Goal: Task Accomplishment & Management: Complete application form

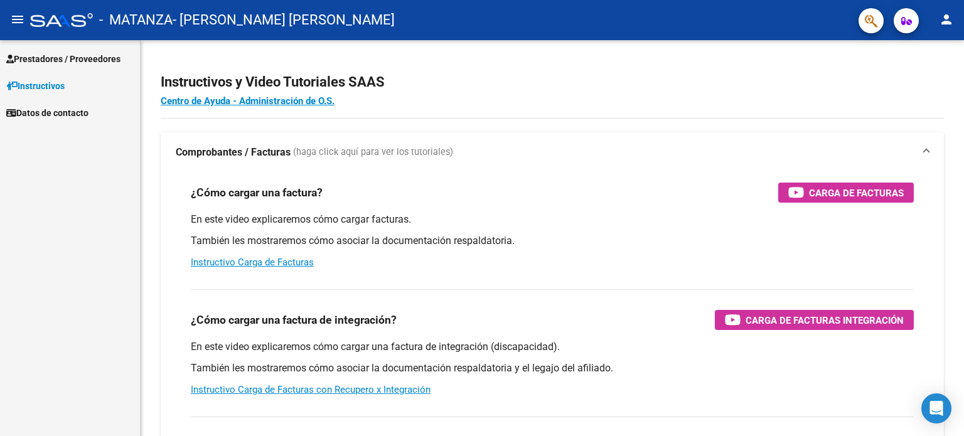
click at [65, 60] on span "Prestadores / Proveedores" at bounding box center [63, 59] width 114 height 14
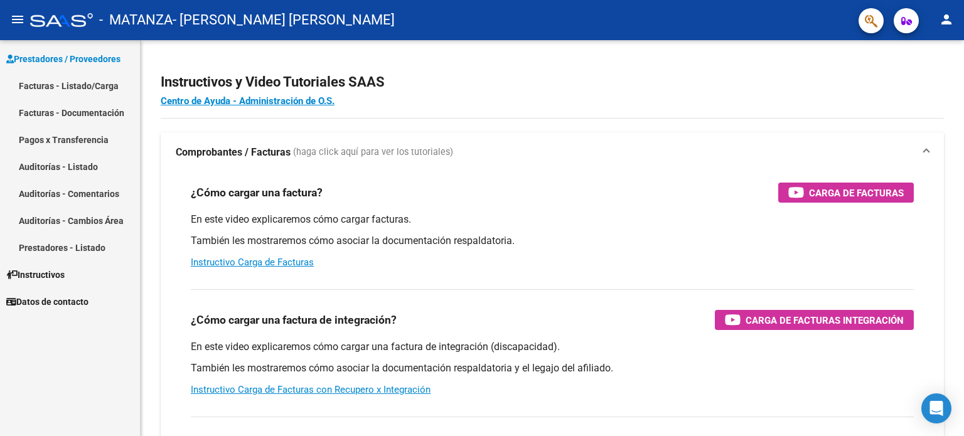
click at [87, 85] on link "Facturas - Listado/Carga" at bounding box center [70, 85] width 140 height 27
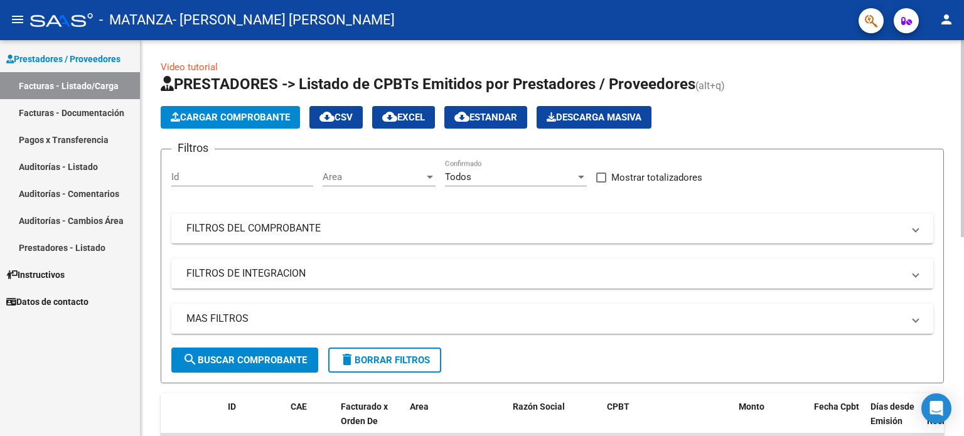
click at [233, 120] on span "Cargar Comprobante" at bounding box center [230, 117] width 119 height 11
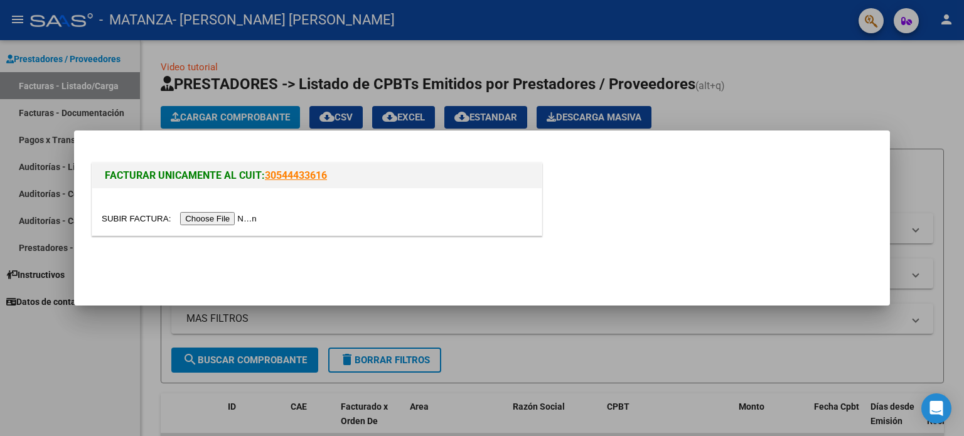
click at [232, 215] on input "file" at bounding box center [181, 218] width 159 height 13
click at [218, 223] on input "file" at bounding box center [181, 218] width 159 height 13
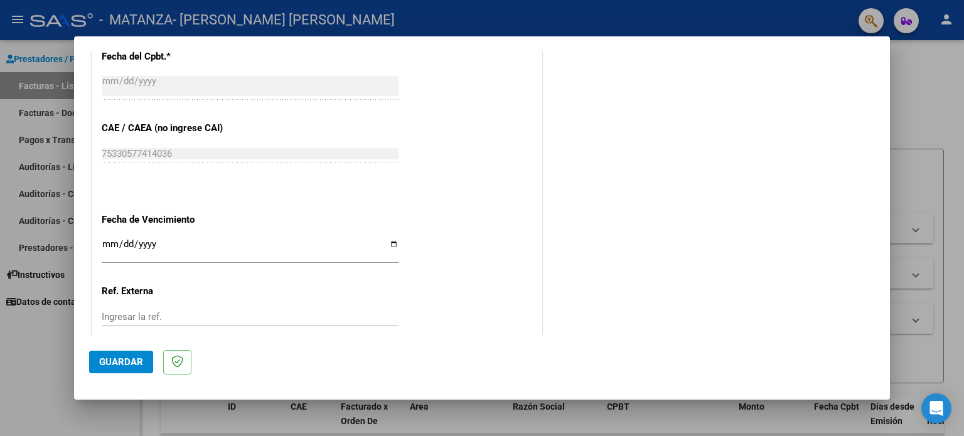
scroll to position [612, 0]
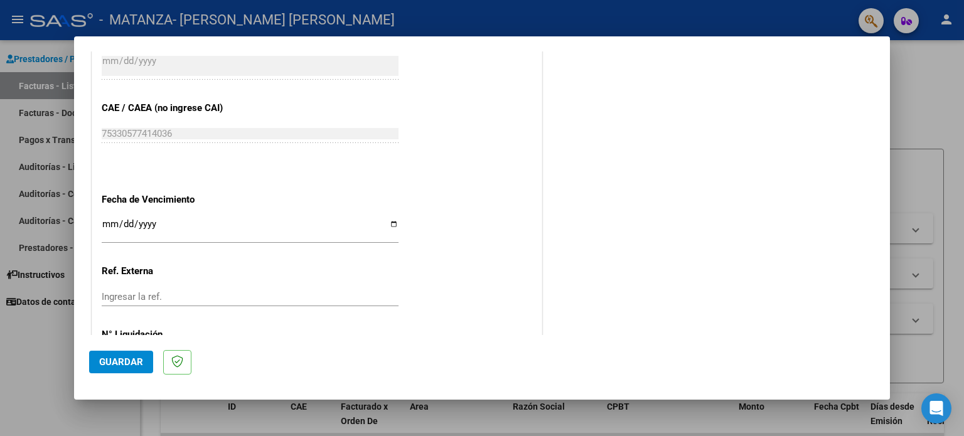
click at [110, 226] on input "Ingresar la fecha" at bounding box center [250, 229] width 297 height 20
type input "[DATE]"
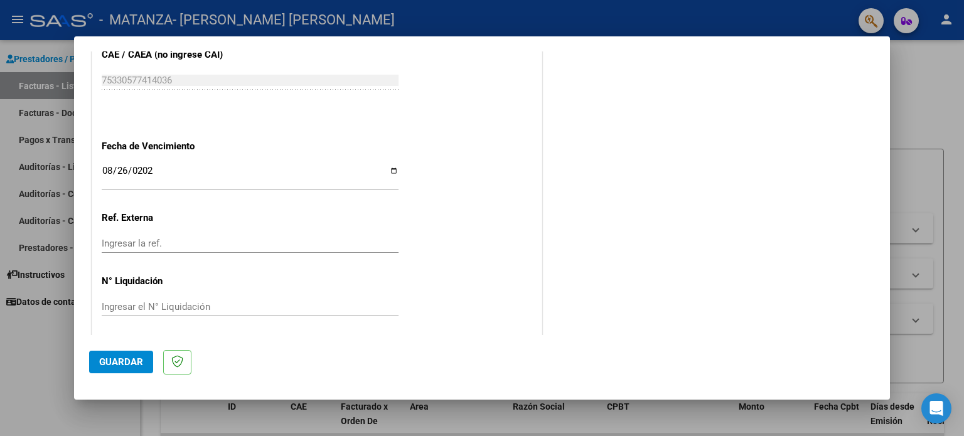
scroll to position [670, 0]
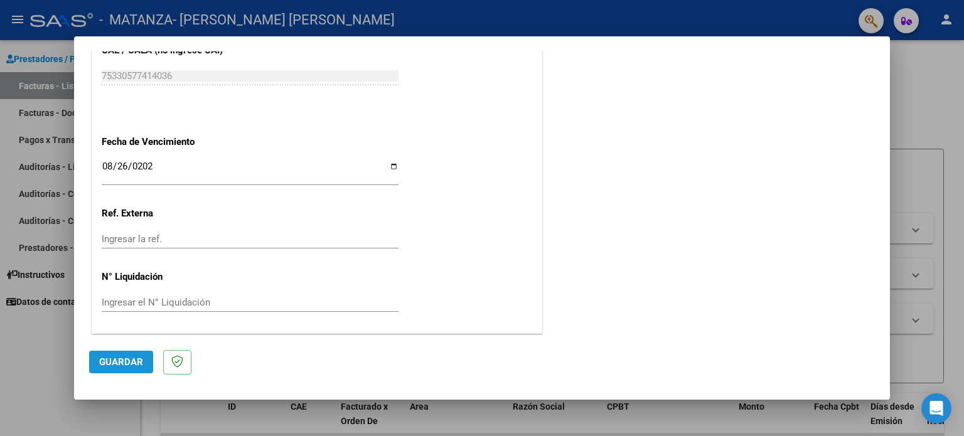
click at [113, 361] on span "Guardar" at bounding box center [121, 361] width 44 height 11
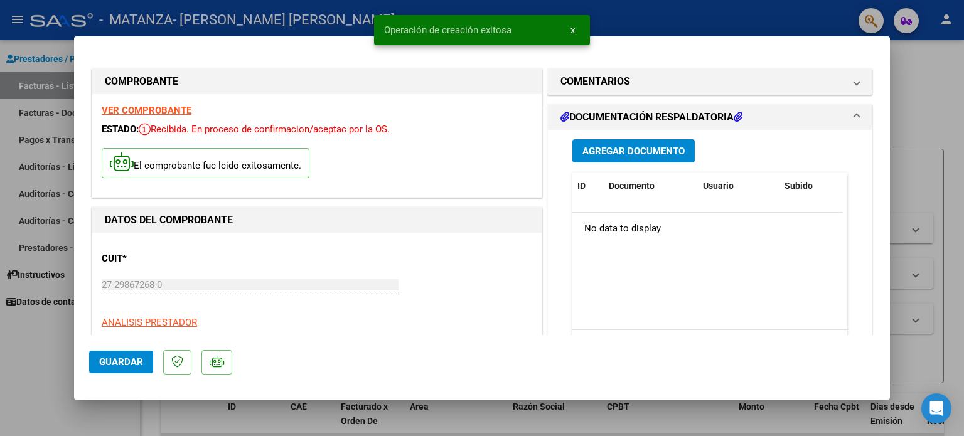
click at [617, 152] on span "Agregar Documento" at bounding box center [633, 151] width 102 height 11
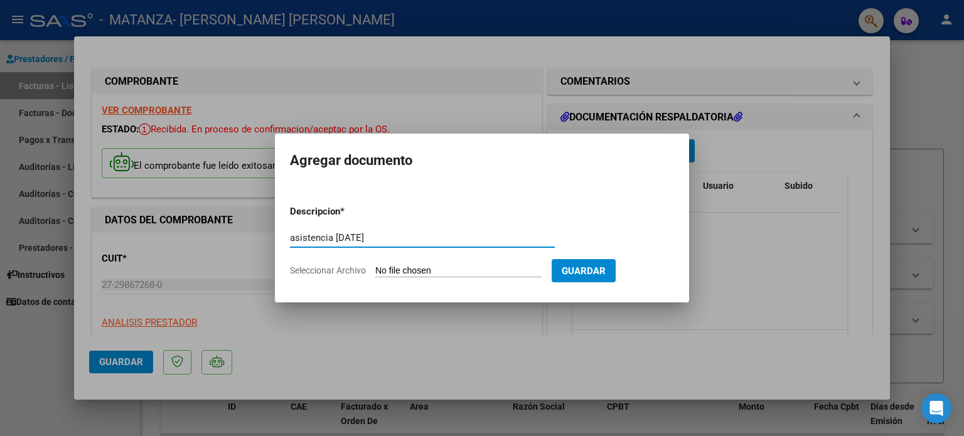
type input "asistencia [DATE]"
click at [422, 269] on input "Seleccionar Archivo" at bounding box center [458, 271] width 166 height 12
type input "C:\fakepath\[PERSON_NAME][DATE].pdf"
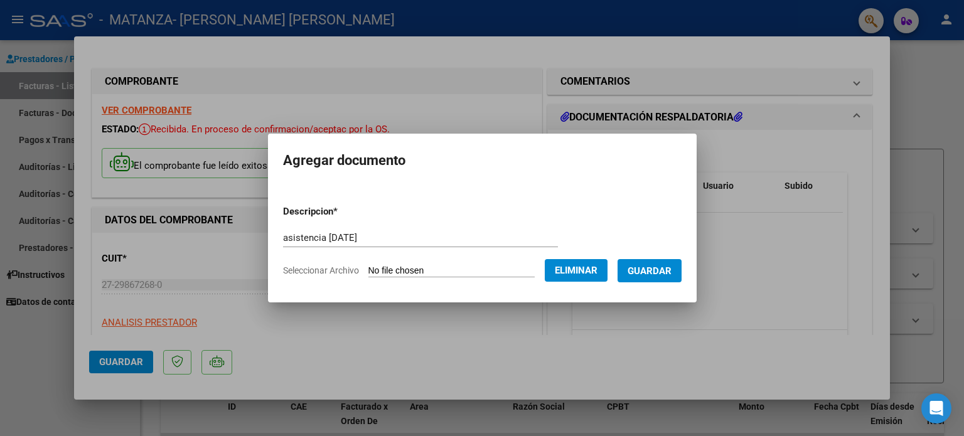
click at [663, 265] on span "Guardar" at bounding box center [649, 270] width 44 height 11
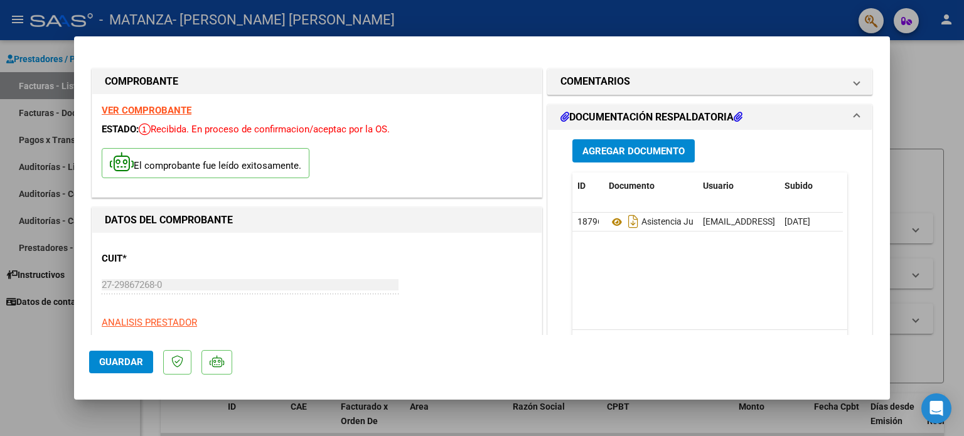
click at [631, 150] on span "Agregar Documento" at bounding box center [633, 151] width 102 height 11
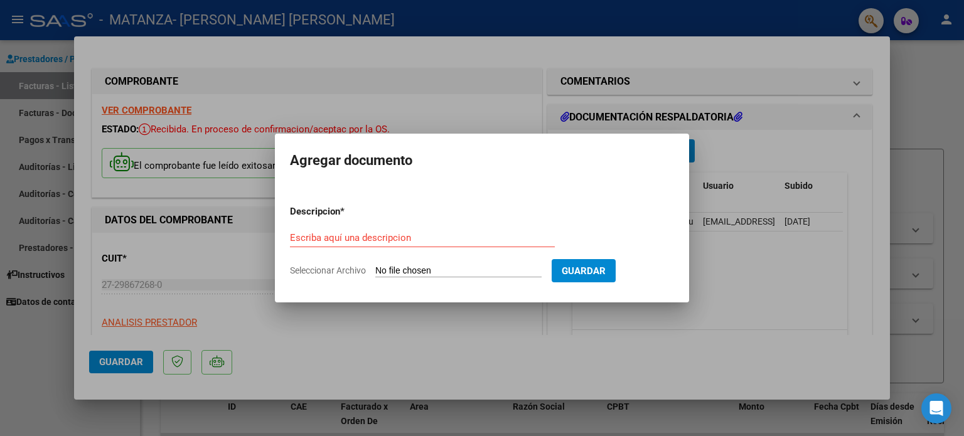
click at [750, 248] on div at bounding box center [482, 218] width 964 height 436
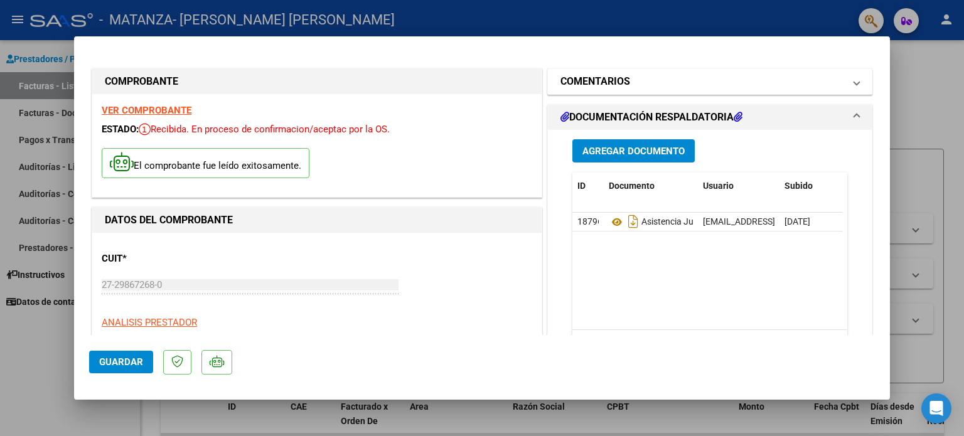
click at [780, 77] on mat-panel-title "COMENTARIOS" at bounding box center [702, 81] width 284 height 15
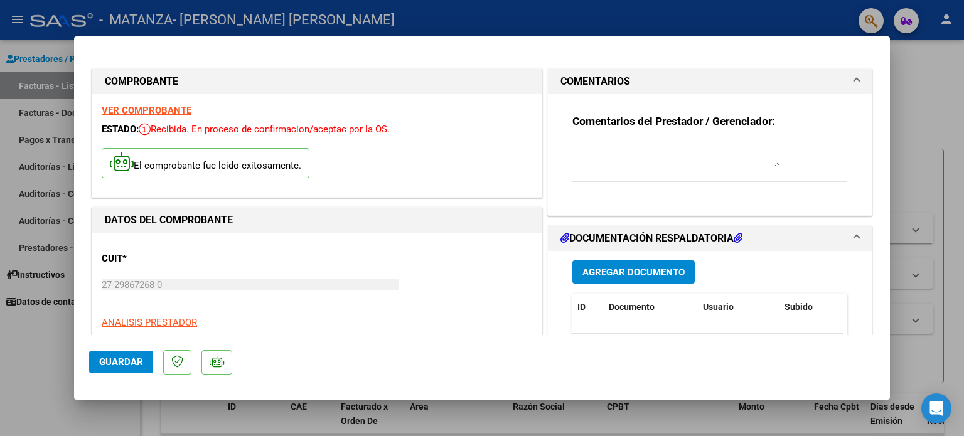
click at [783, 82] on mat-panel-title "COMENTARIOS" at bounding box center [702, 81] width 284 height 15
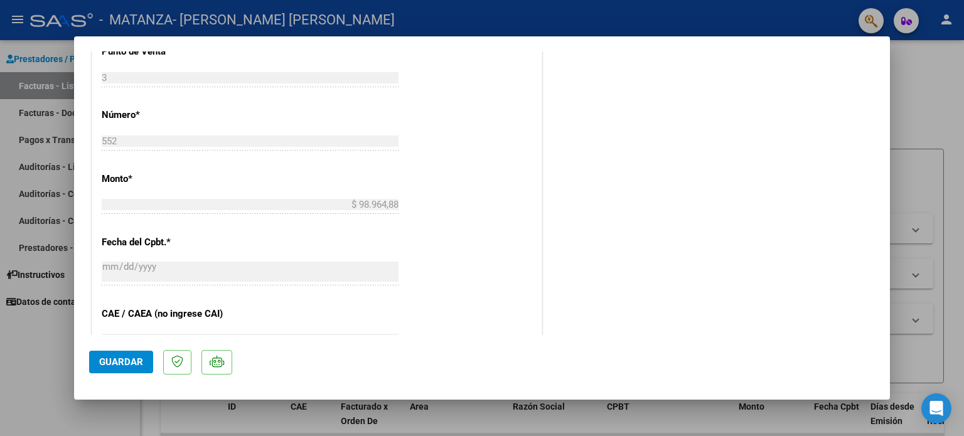
scroll to position [718, 0]
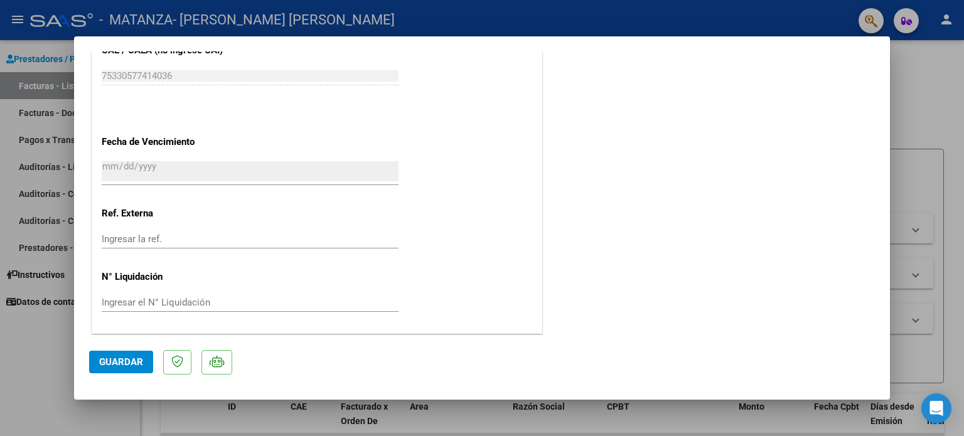
click at [122, 366] on span "Guardar" at bounding box center [121, 361] width 44 height 11
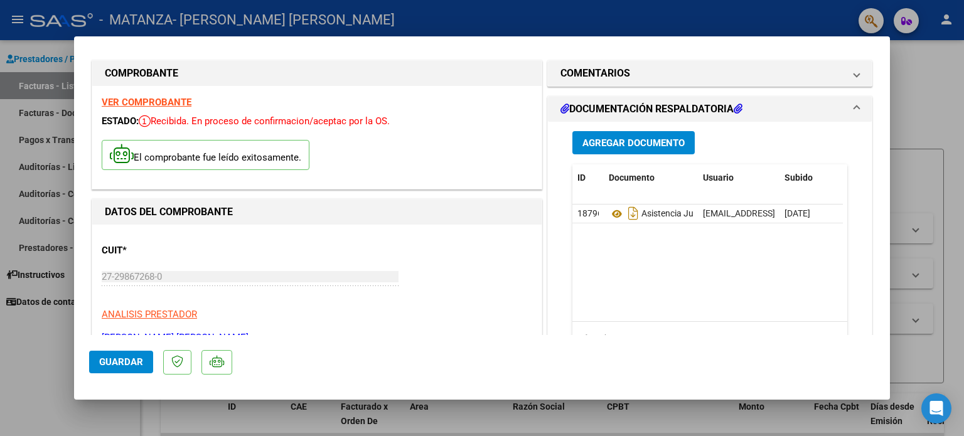
scroll to position [0, 0]
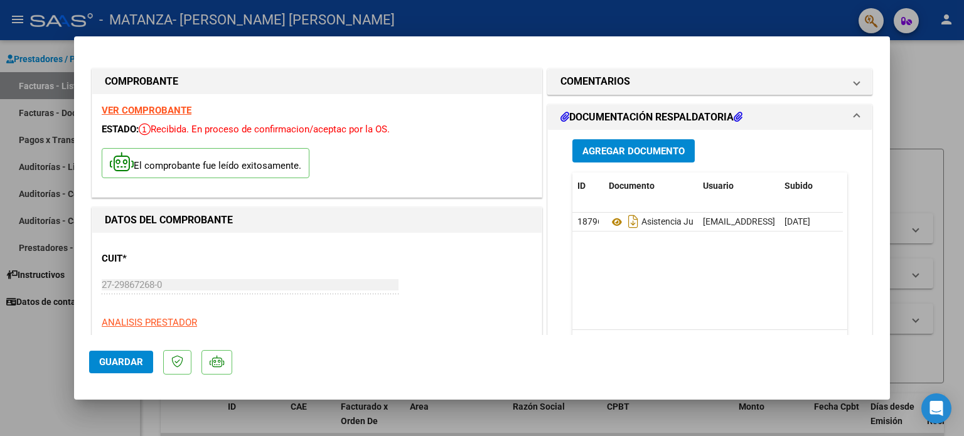
click at [652, 114] on h1 "DOCUMENTACIÓN RESPALDATORIA" at bounding box center [651, 117] width 182 height 15
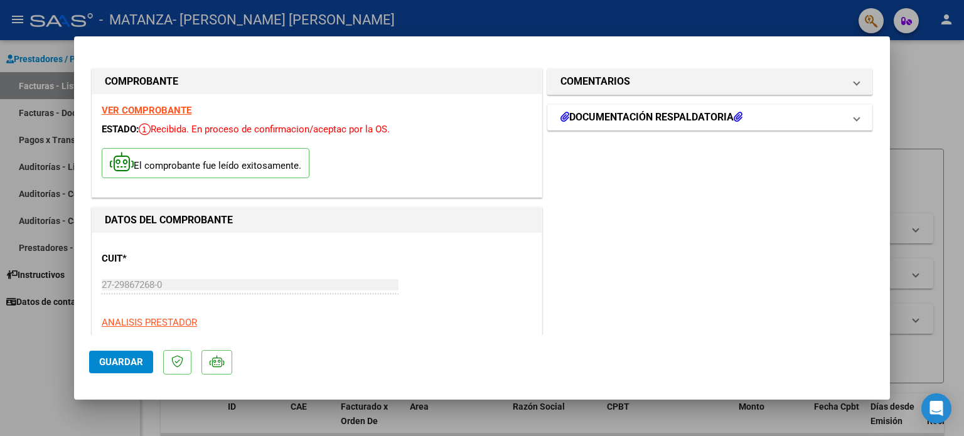
click at [652, 114] on h1 "DOCUMENTACIÓN RESPALDATORIA" at bounding box center [651, 117] width 182 height 15
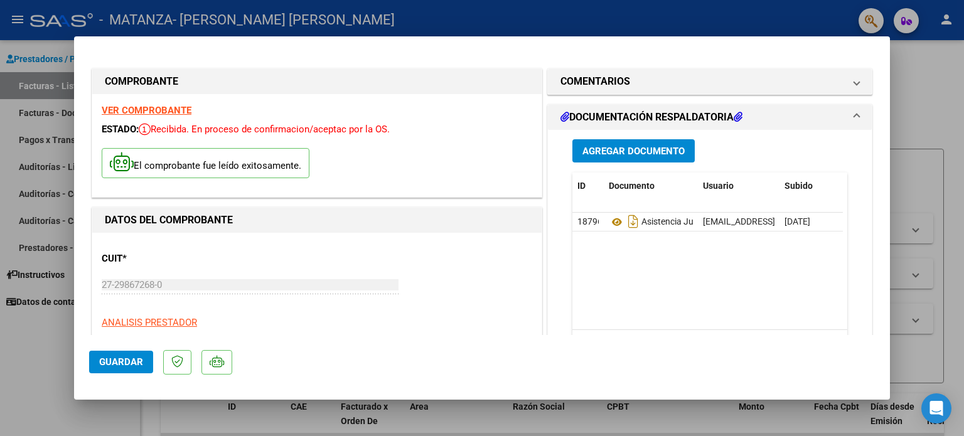
click at [924, 103] on div at bounding box center [482, 218] width 964 height 436
type input "$ 0,00"
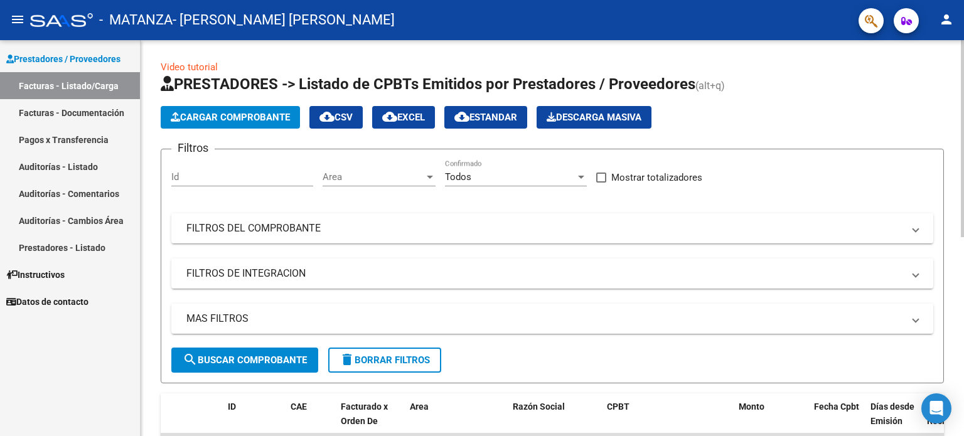
click at [959, 125] on div "Video tutorial PRESTADORES -> Listado de CPBTs Emitidos por Prestadores / Prove…" at bounding box center [554, 434] width 826 height 789
click at [37, 85] on link "Facturas - Listado/Carga" at bounding box center [70, 85] width 140 height 27
click at [230, 117] on span "Cargar Comprobante" at bounding box center [230, 117] width 119 height 11
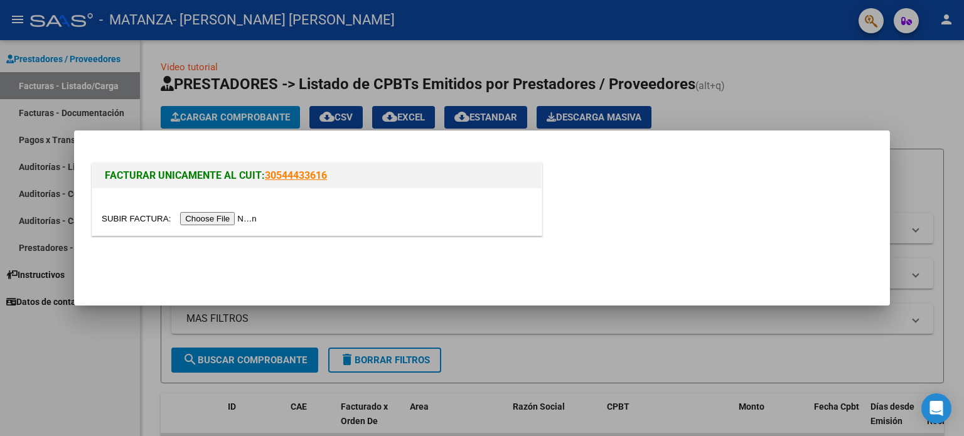
click at [218, 220] on input "file" at bounding box center [181, 218] width 159 height 13
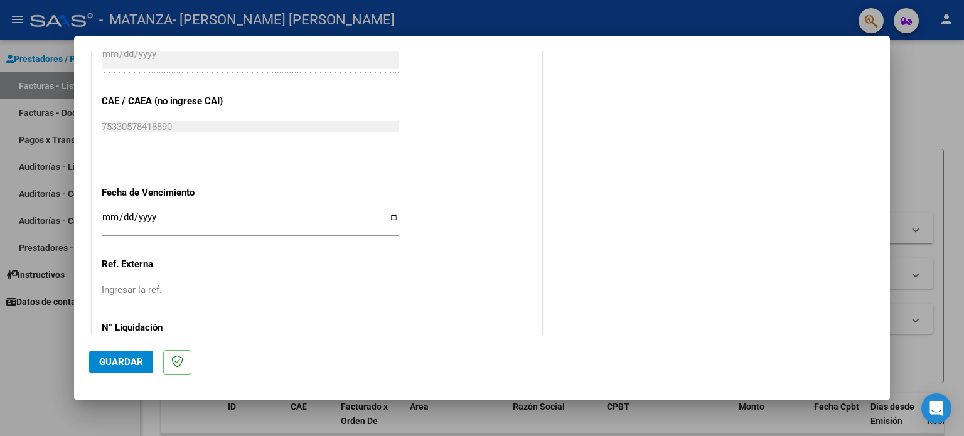
scroll to position [643, 0]
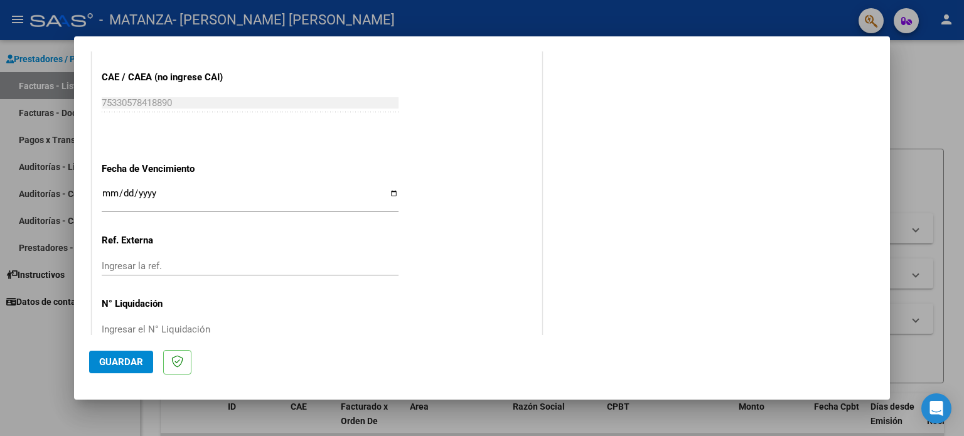
click at [107, 189] on input "Ingresar la fecha" at bounding box center [250, 198] width 297 height 20
type input "[DATE]"
click at [147, 265] on input "Ingresar la ref." at bounding box center [250, 265] width 297 height 11
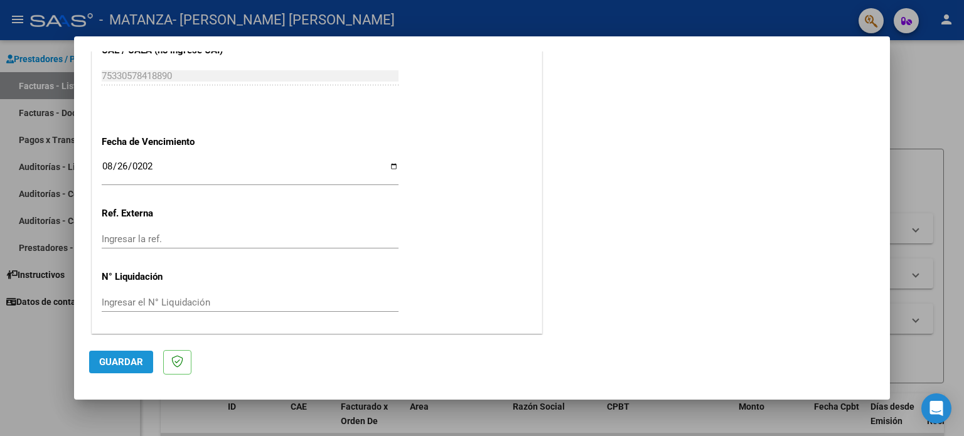
click at [118, 363] on span "Guardar" at bounding box center [121, 361] width 44 height 11
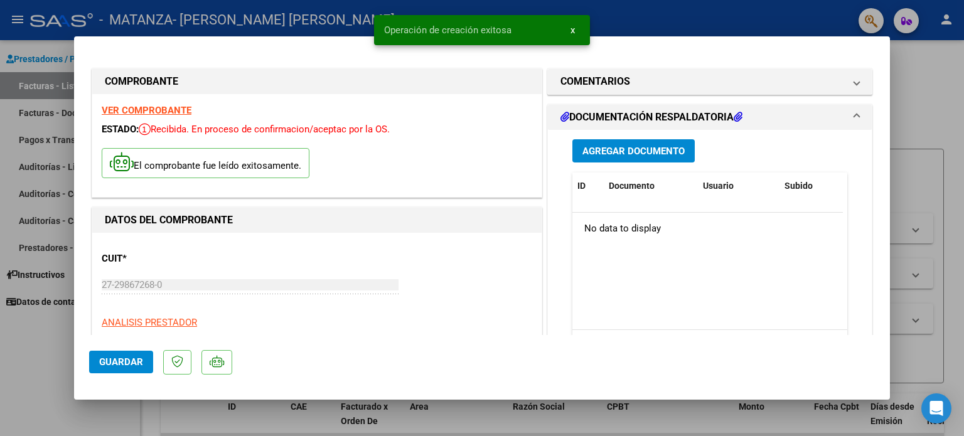
click at [644, 152] on span "Agregar Documento" at bounding box center [633, 151] width 102 height 11
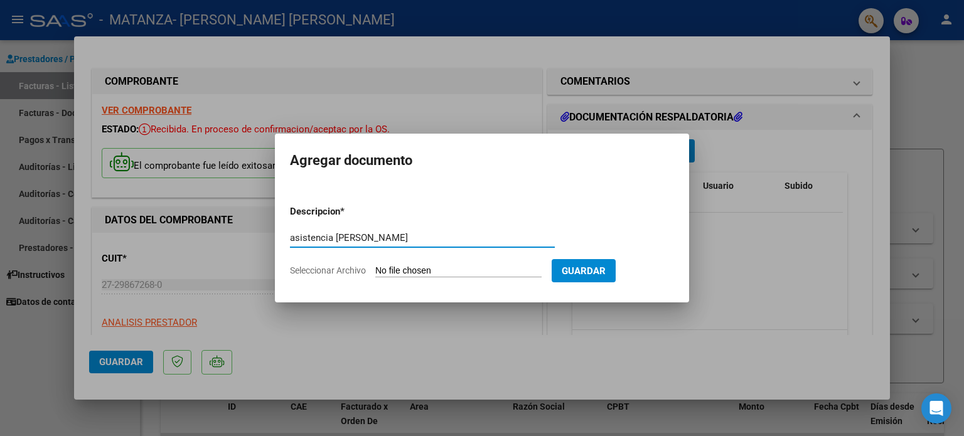
type input "asistencia [PERSON_NAME]"
click at [396, 269] on input "Seleccionar Archivo" at bounding box center [458, 271] width 166 height 12
type input "C:\fakepath\[PERSON_NAME][DATE] (1).pdf"
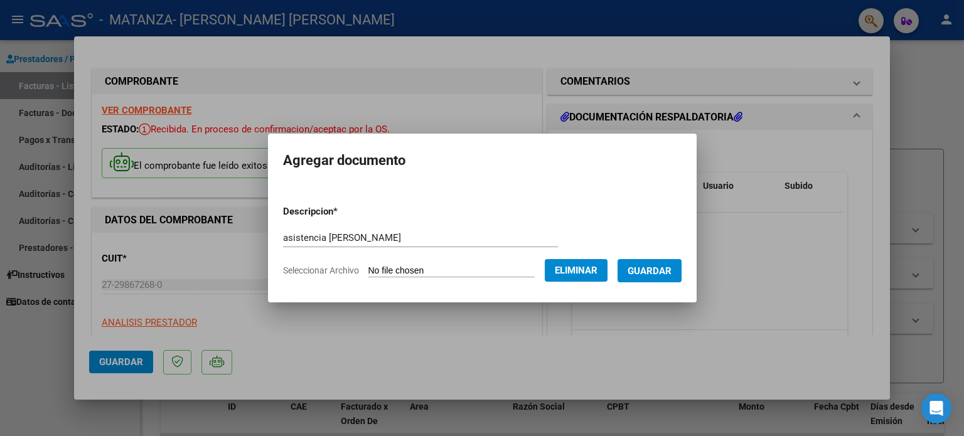
click at [668, 263] on button "Guardar" at bounding box center [649, 270] width 64 height 23
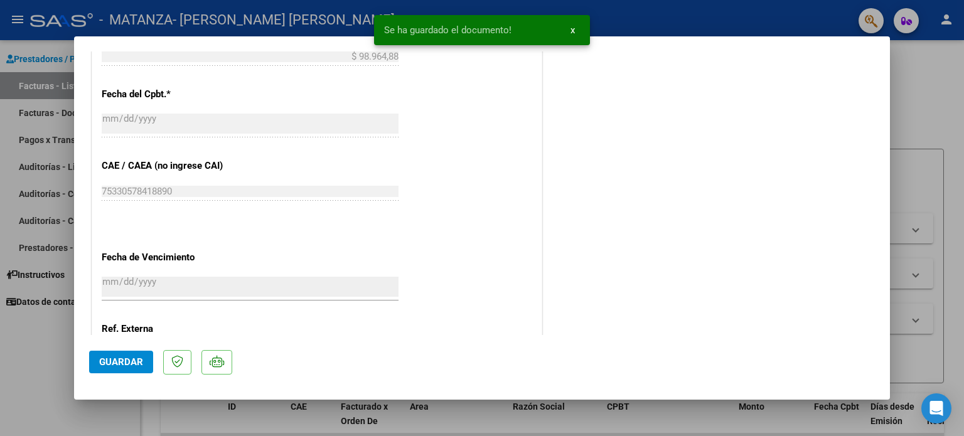
scroll to position [718, 0]
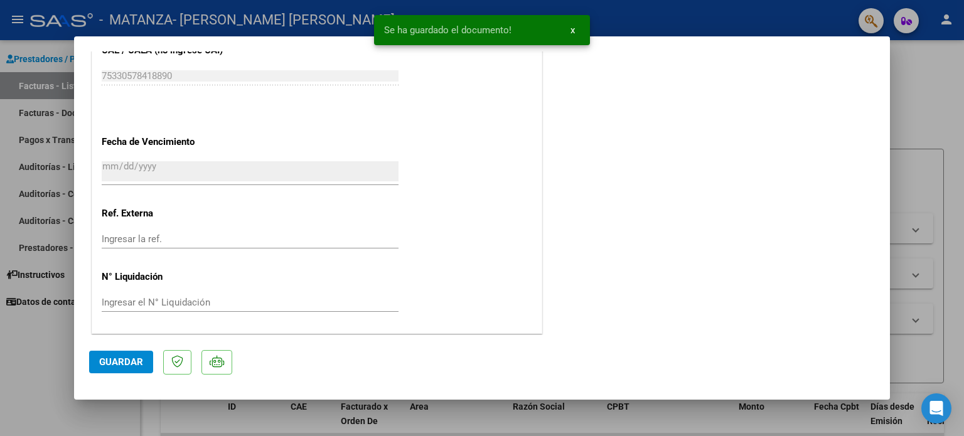
click at [101, 354] on button "Guardar" at bounding box center [121, 362] width 64 height 23
click at [916, 122] on div at bounding box center [482, 218] width 964 height 436
type input "$ 0,00"
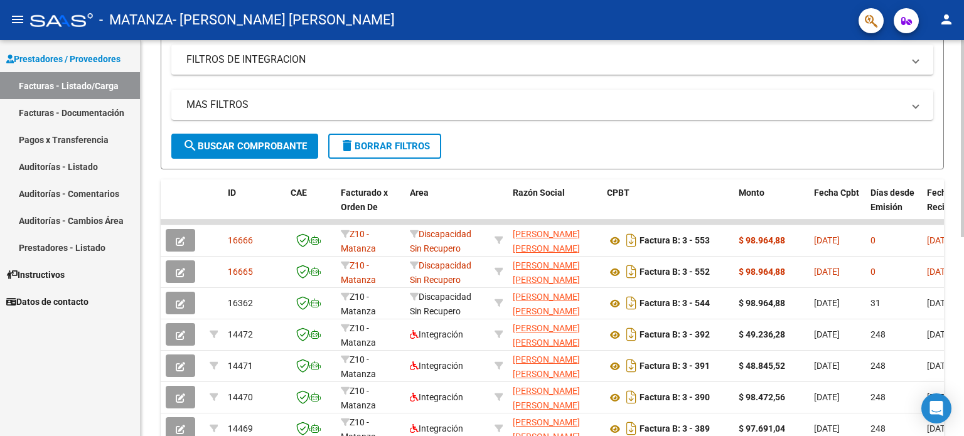
scroll to position [215, 0]
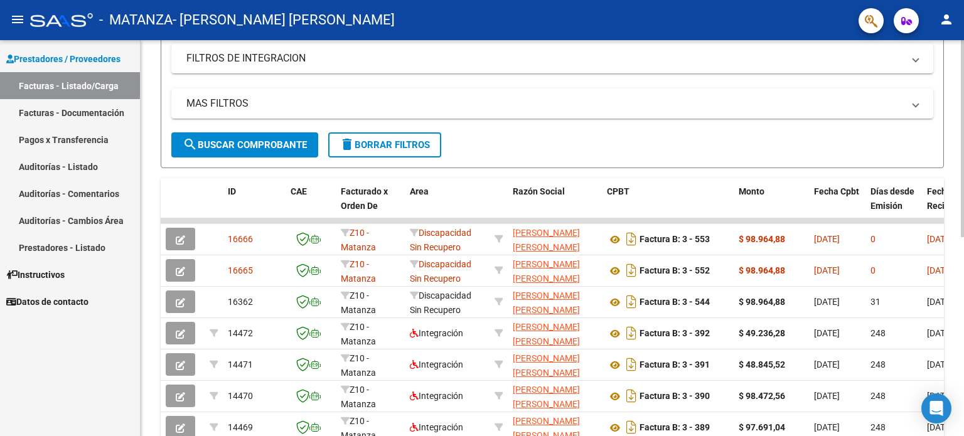
click at [963, 241] on div at bounding box center [962, 247] width 3 height 197
